Goal: Find specific page/section: Find specific page/section

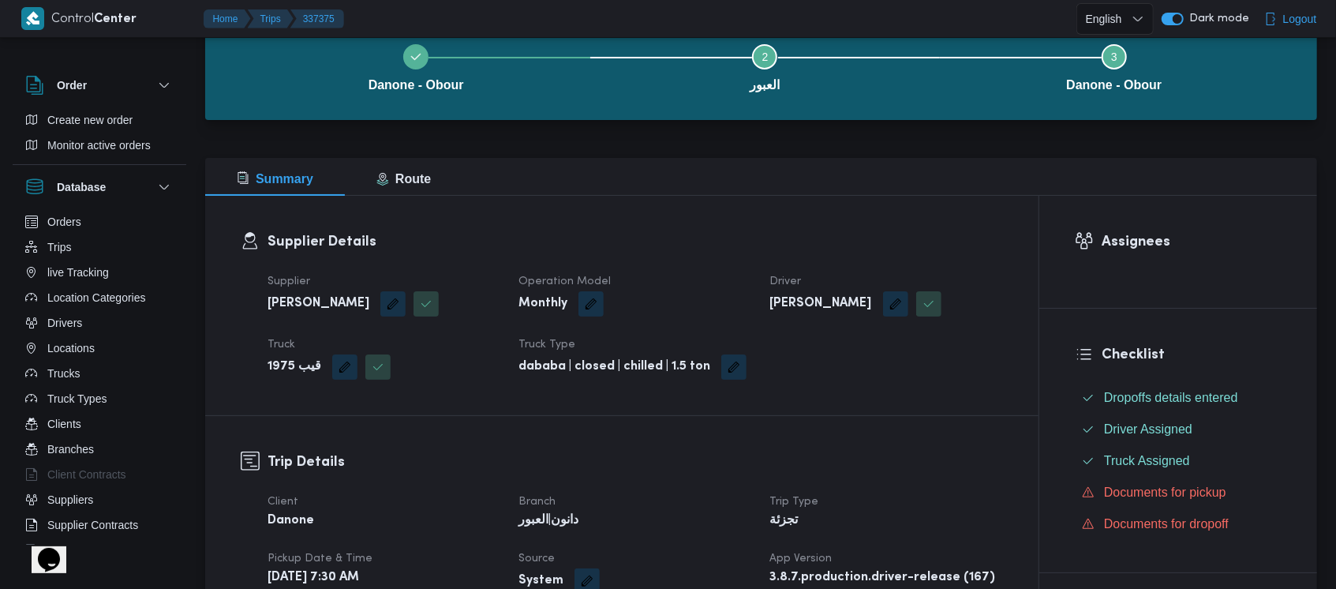
scroll to position [54, 0]
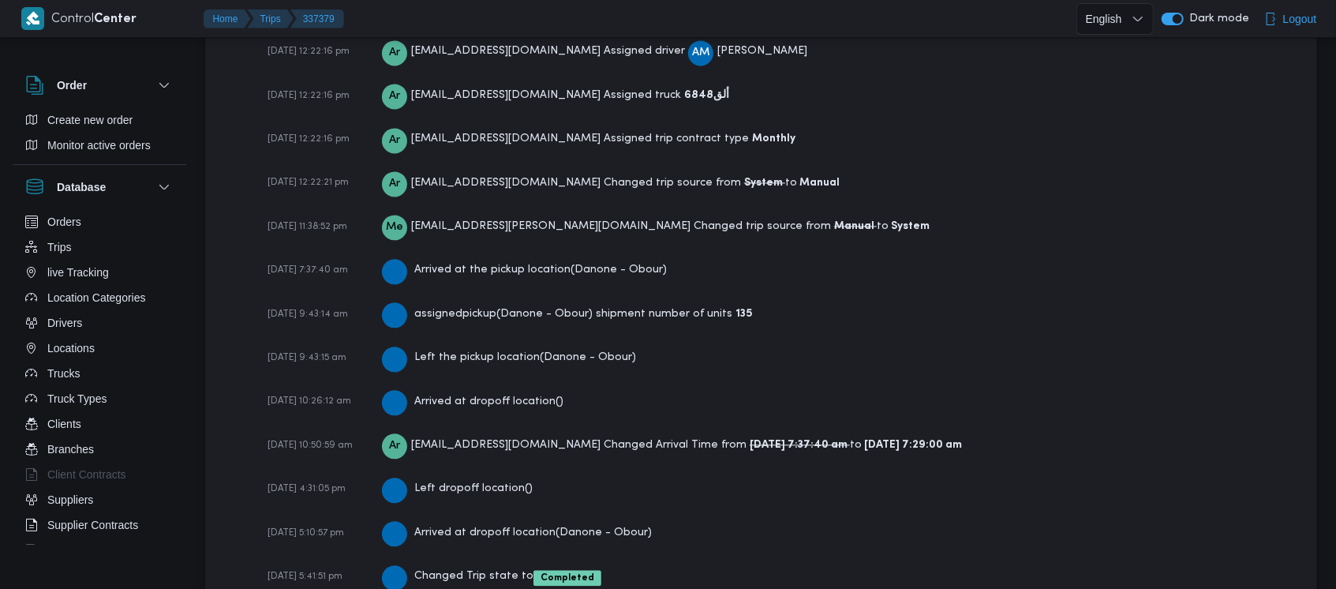
scroll to position [2404, 0]
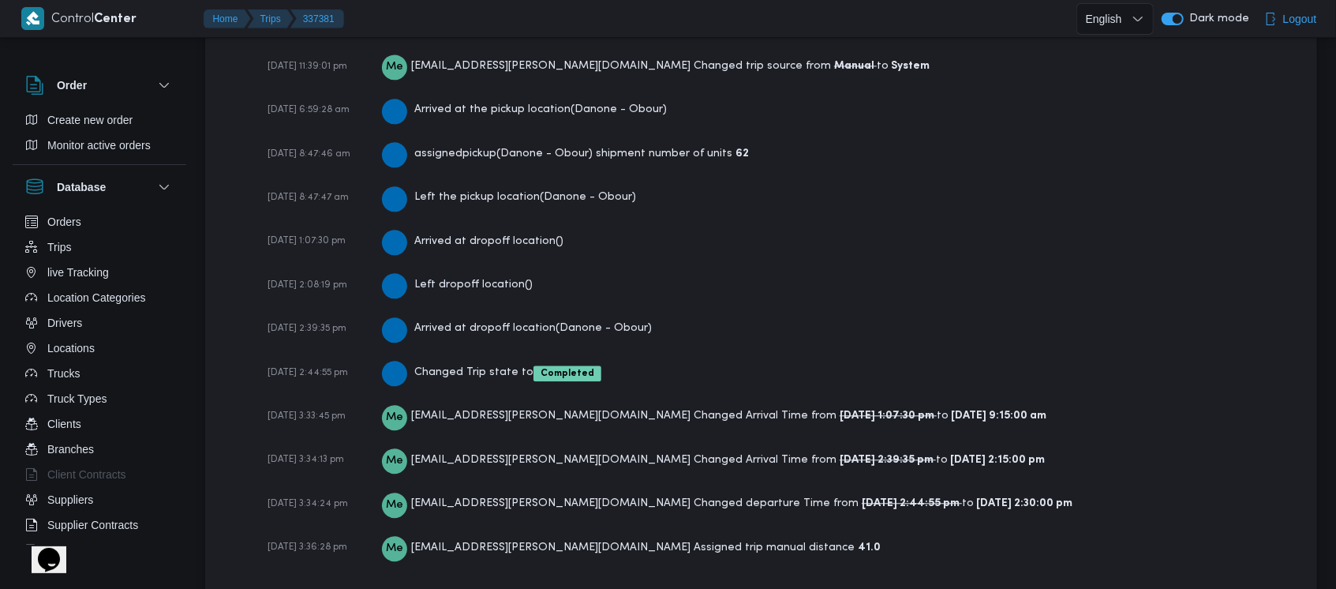
scroll to position [2416, 0]
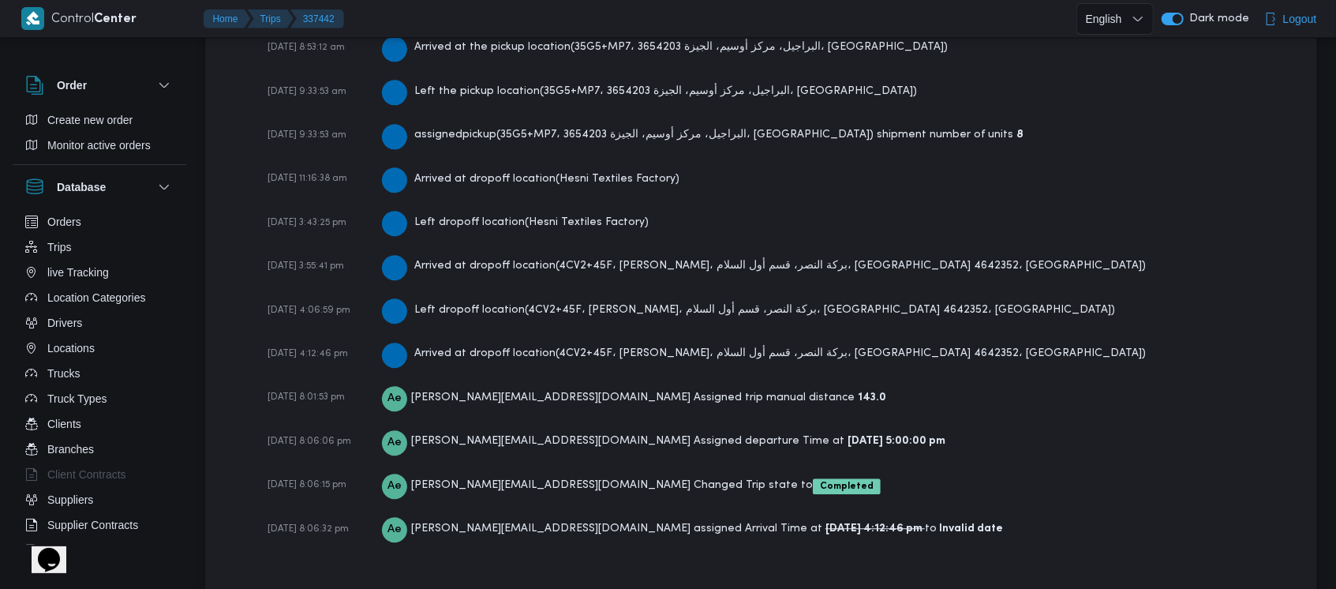
scroll to position [2664, 0]
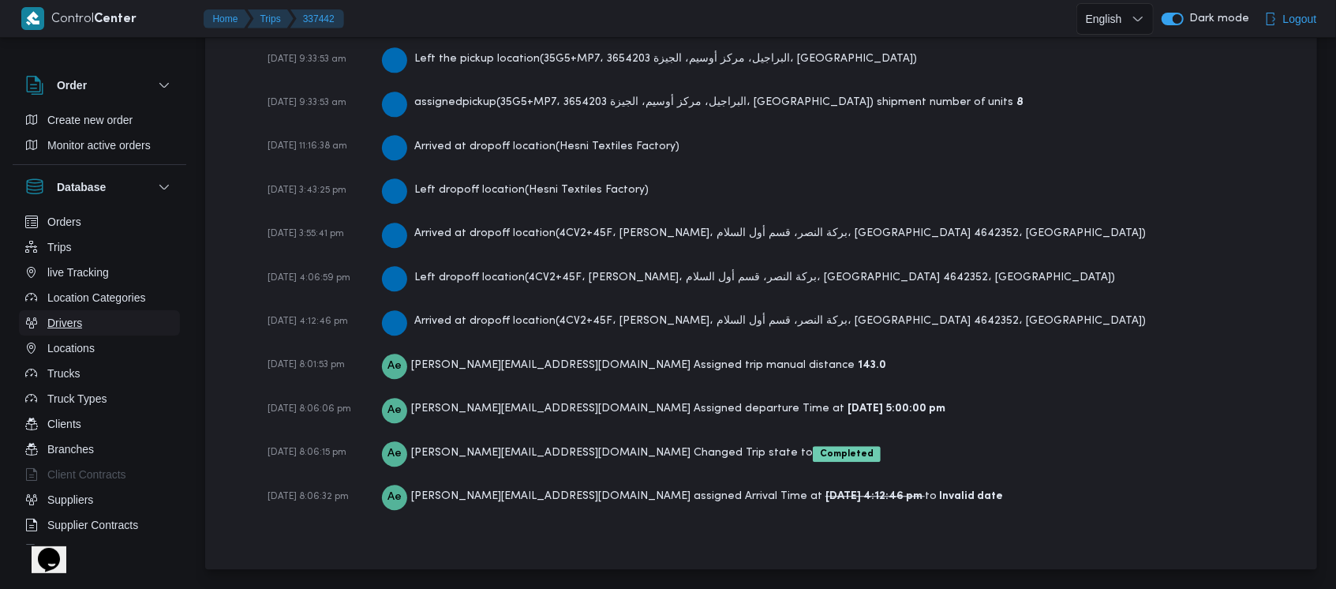
click at [83, 322] on button "Drivers" at bounding box center [99, 322] width 161 height 25
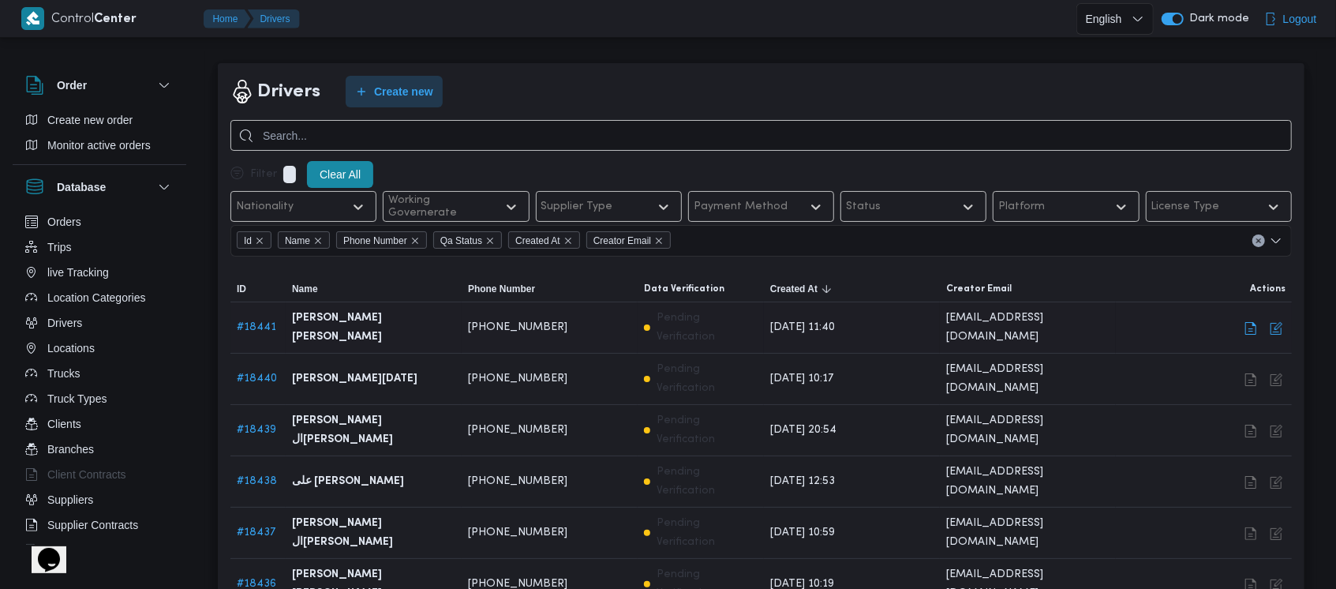
click at [259, 322] on link "# 18441" at bounding box center [256, 327] width 39 height 10
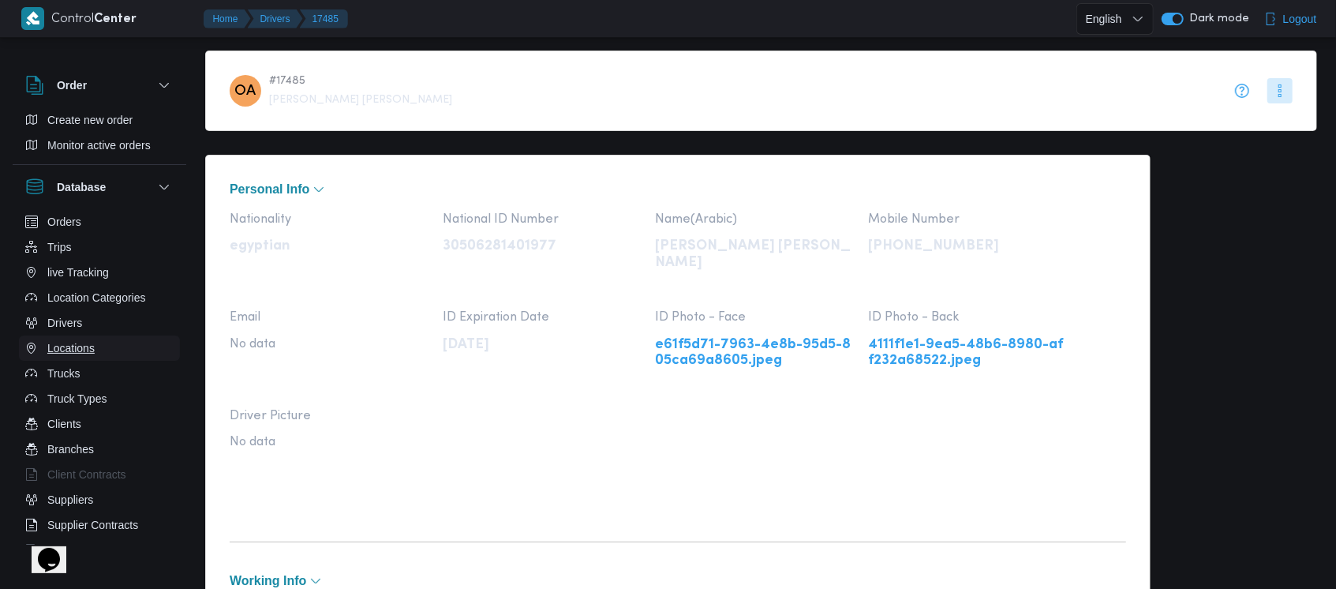
click at [75, 335] on button "Locations" at bounding box center [99, 347] width 161 height 25
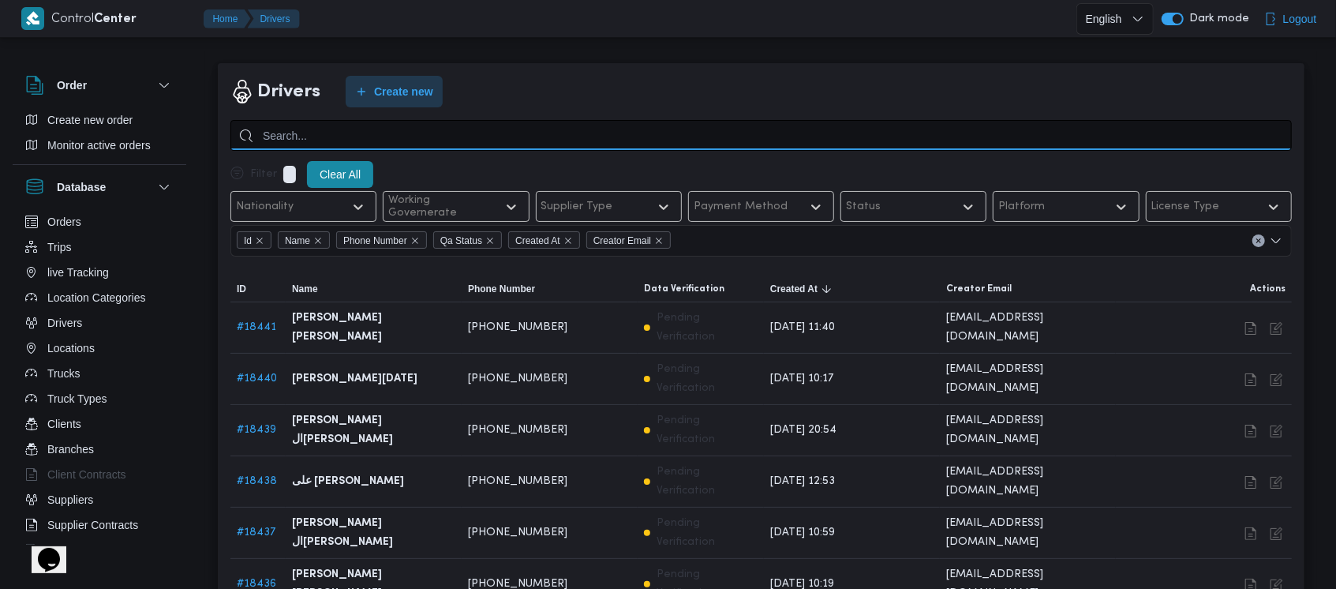
click at [387, 129] on input "search" at bounding box center [760, 135] width 1061 height 31
paste input "عبدالرحمن مطاوع"
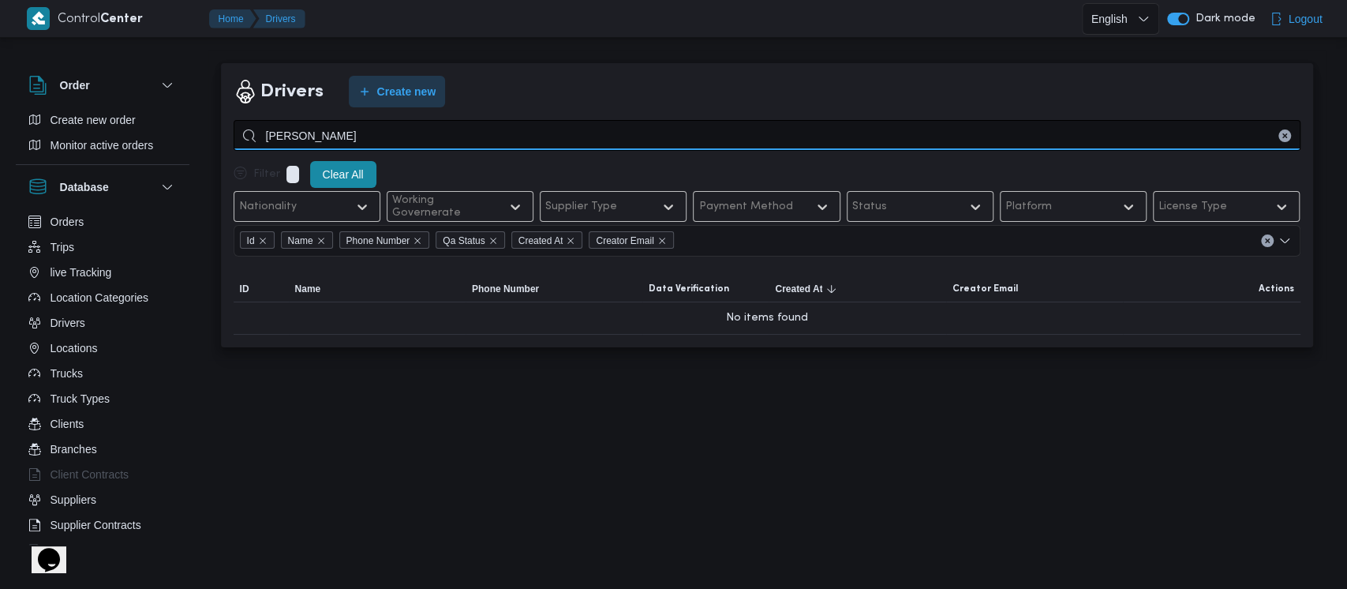
click at [295, 135] on input "عبدالرحمن مطاوع" at bounding box center [767, 135] width 1067 height 31
click at [328, 138] on input "عبدالرحمن مطاوع" at bounding box center [767, 135] width 1067 height 31
type input "عبد الرحمن مطاوع"
click at [371, 140] on input "عبد الرحمن مطاوع" at bounding box center [767, 135] width 1067 height 31
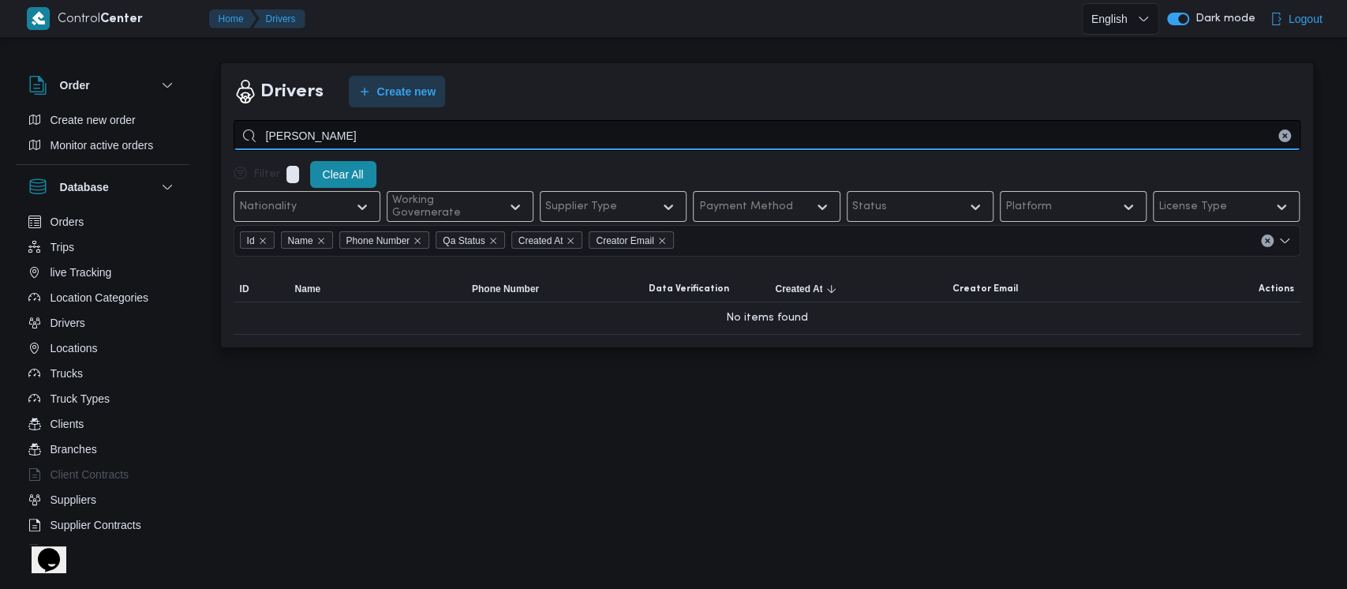
click at [371, 140] on input "عبد الرحمن مطاوع" at bounding box center [767, 135] width 1067 height 31
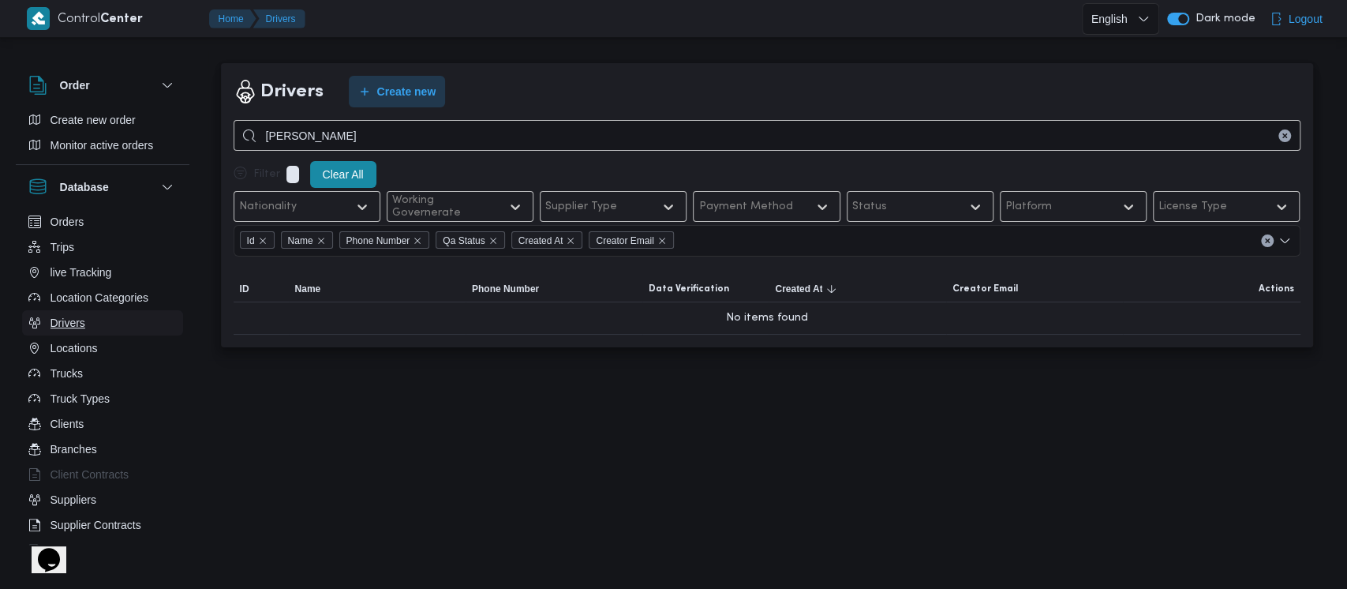
click at [95, 312] on button "Drivers" at bounding box center [102, 322] width 161 height 25
click at [1282, 135] on icon "Clear input" at bounding box center [1285, 136] width 6 height 6
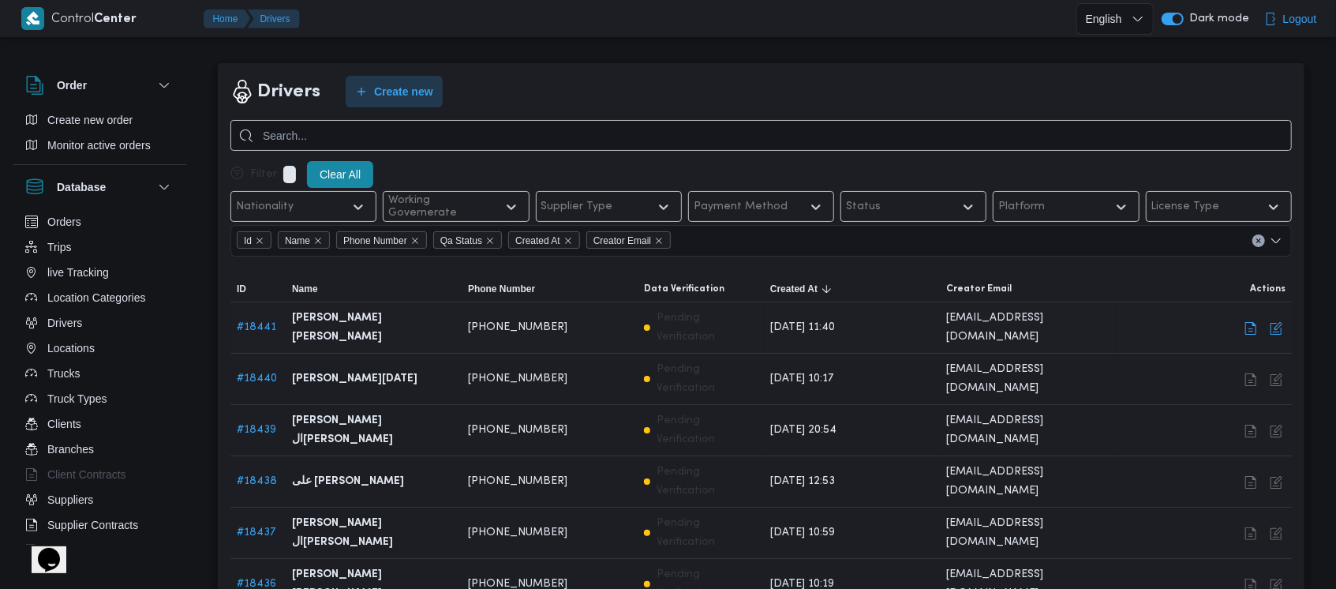
click at [253, 324] on link "# 18441" at bounding box center [256, 327] width 39 height 10
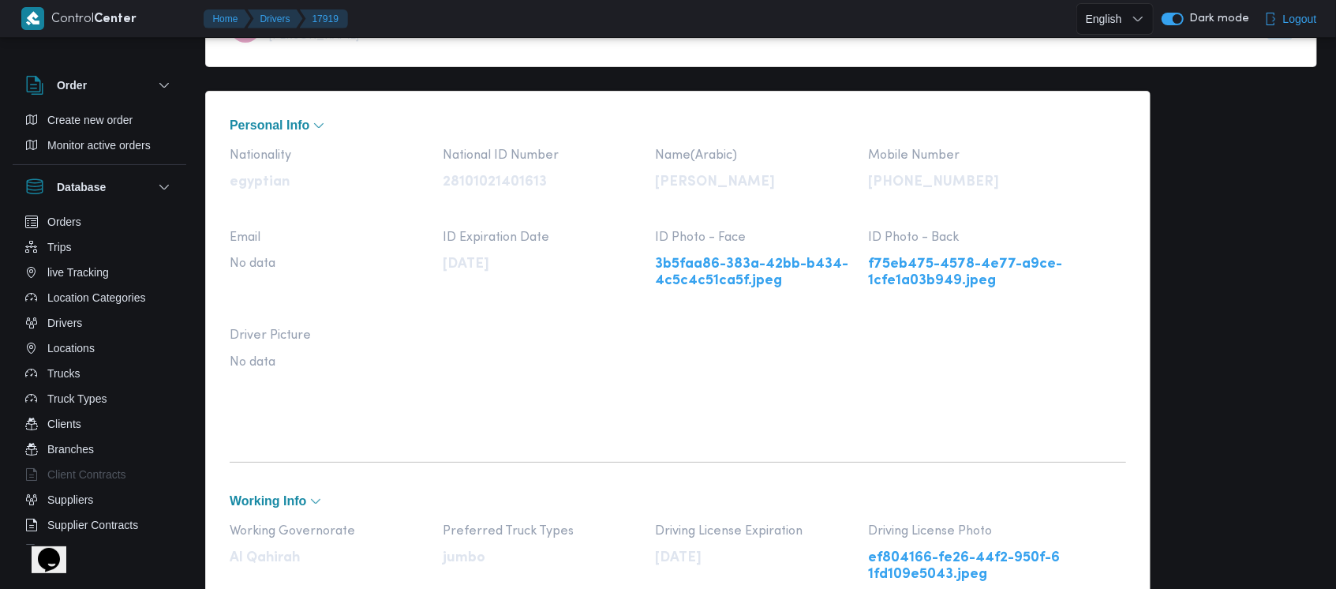
scroll to position [54, 0]
